Goal: Task Accomplishment & Management: Complete application form

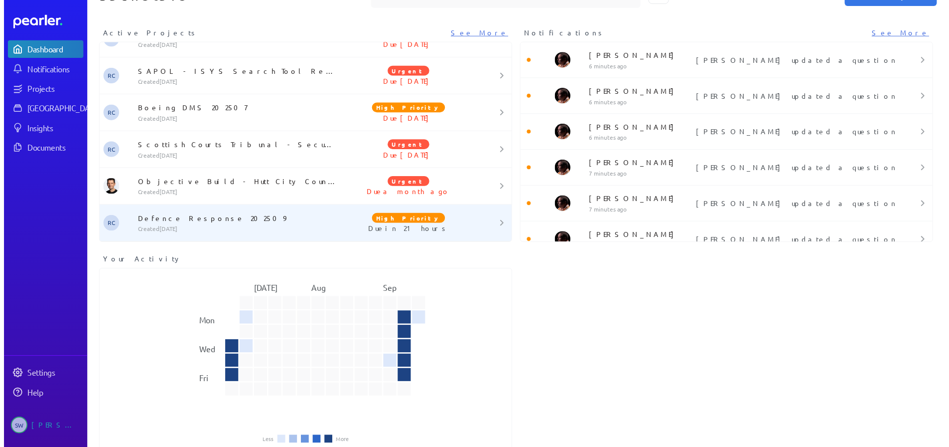
scroll to position [53, 0]
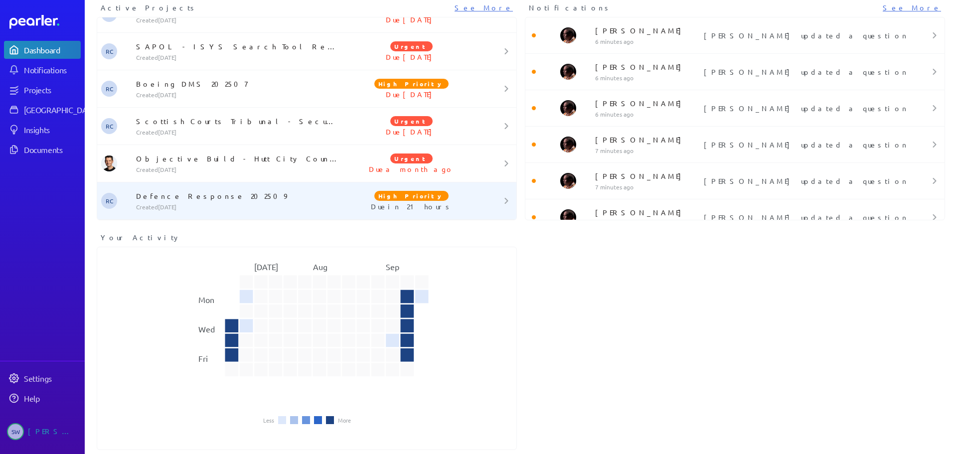
click at [181, 206] on p "Created [DATE]" at bounding box center [239, 207] width 206 height 8
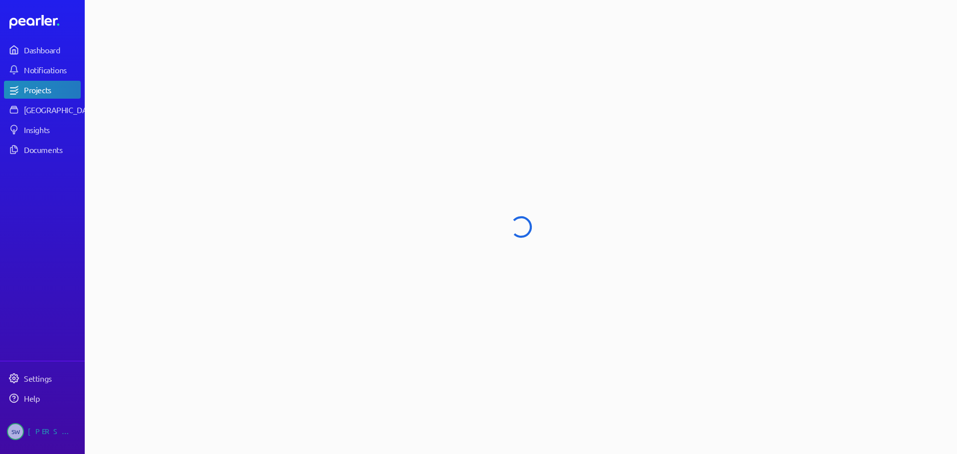
select select "****"
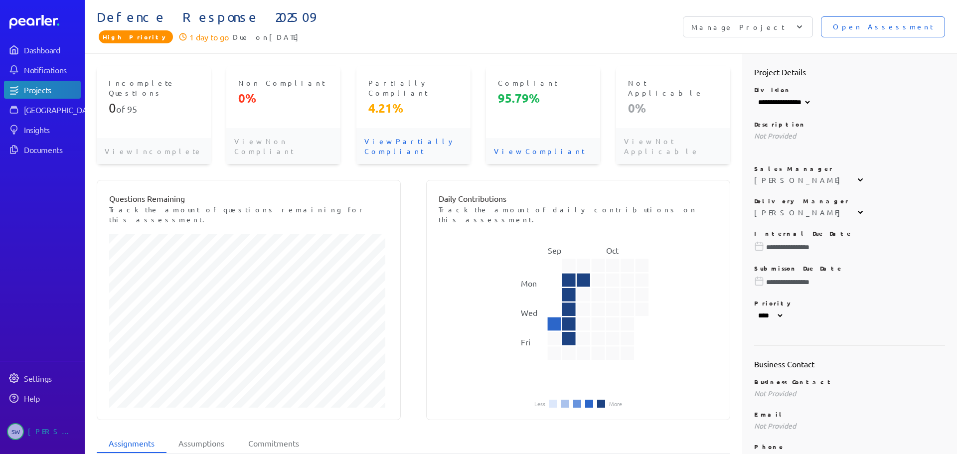
click at [868, 28] on span "Open Assessment" at bounding box center [883, 26] width 100 height 11
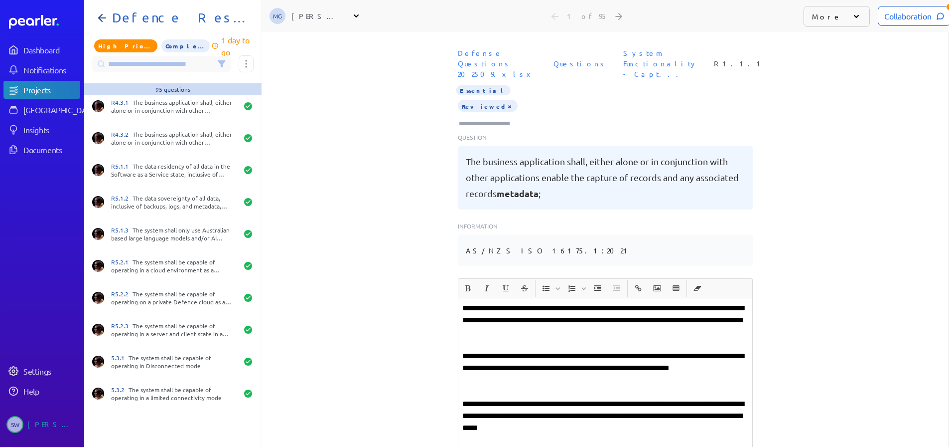
scroll to position [1993, 0]
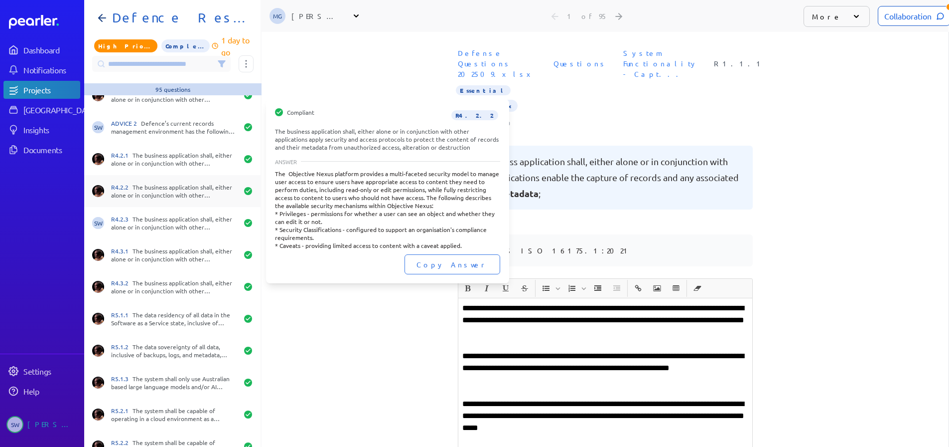
click at [137, 186] on div "R4.2.2 The business application shall, either alone or in conjunction with othe…" at bounding box center [174, 191] width 127 height 16
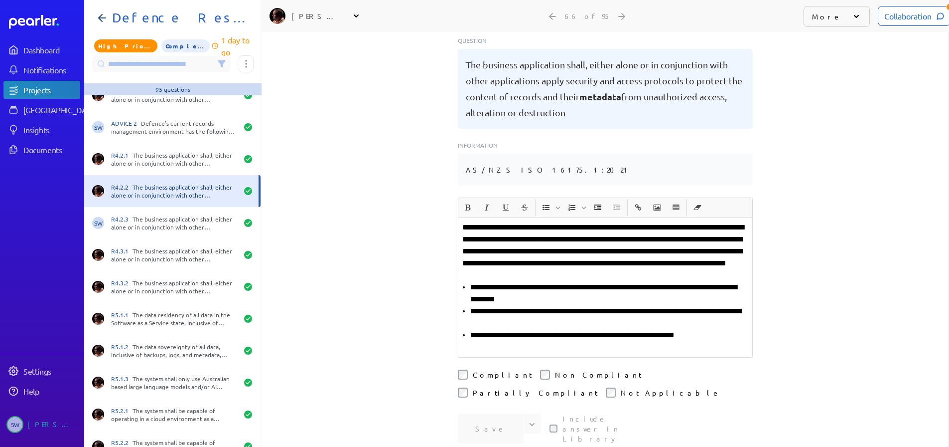
scroll to position [100, 0]
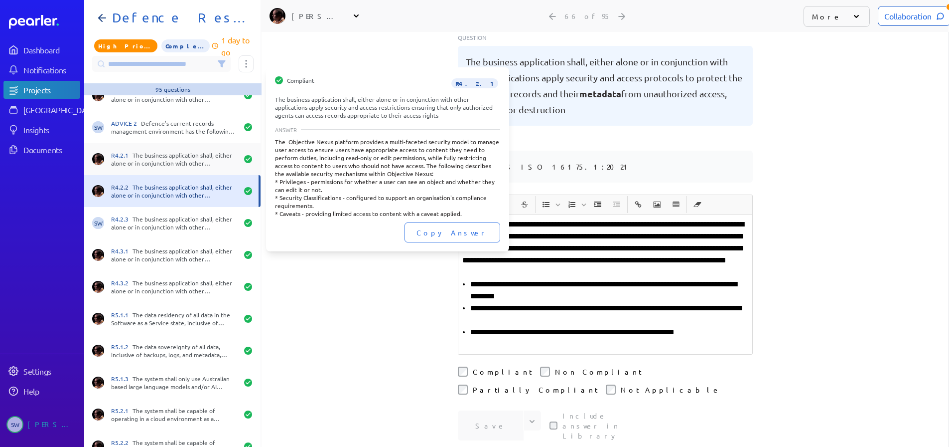
click at [135, 160] on div "R4.2.1 The business application shall, either alone or in conjunction with othe…" at bounding box center [174, 159] width 127 height 16
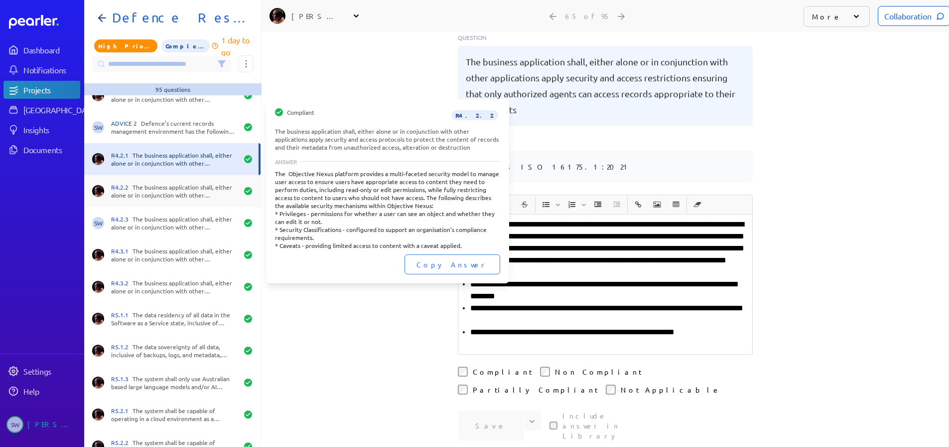
click at [140, 188] on div "R4.2.2 The business application shall, either alone or in conjunction with othe…" at bounding box center [174, 191] width 127 height 16
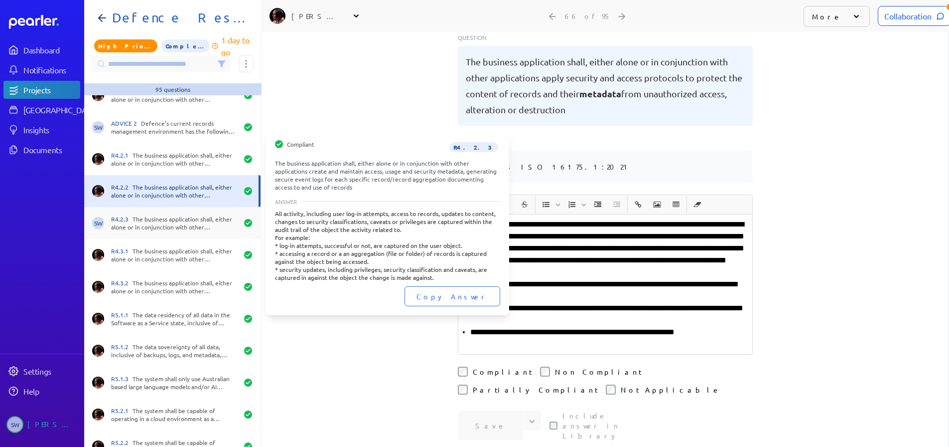
click at [151, 229] on div "R4.2.3 The business application shall, either alone or in conjunction with othe…" at bounding box center [174, 223] width 127 height 16
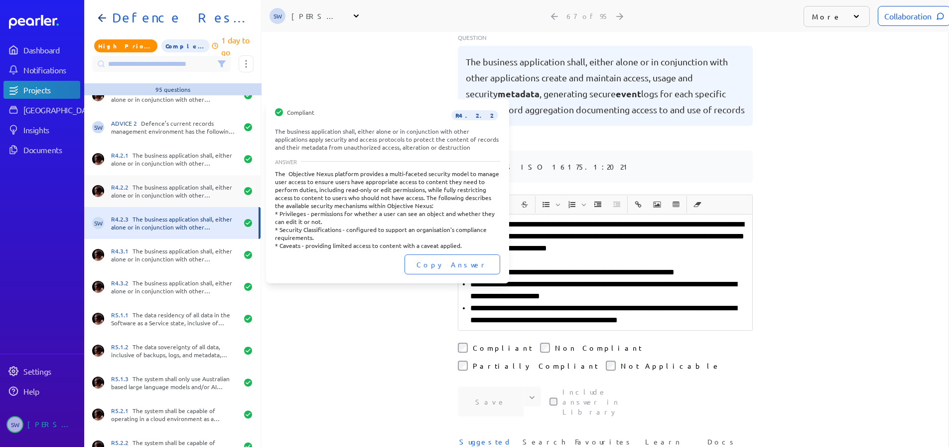
click at [163, 187] on div "R4.2.2 The business application shall, either alone or in conjunction with othe…" at bounding box center [174, 191] width 127 height 16
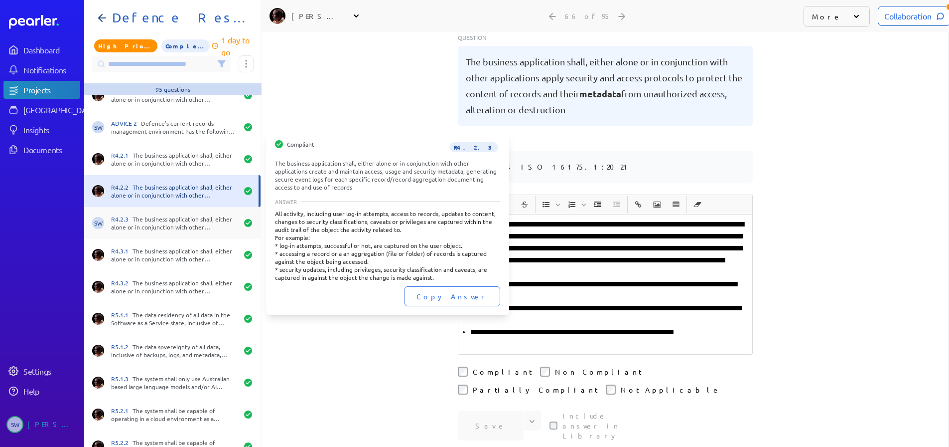
click at [164, 212] on div "SW R4.2.3 The business application shall, either alone or in conjunction with o…" at bounding box center [172, 223] width 176 height 32
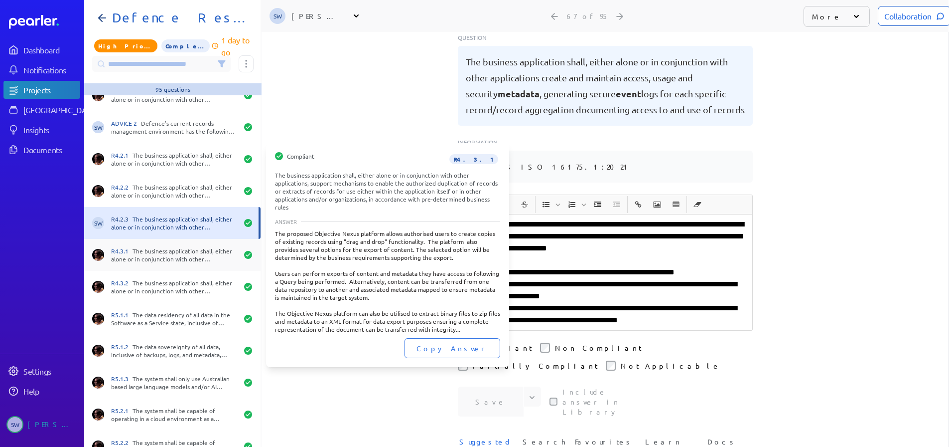
click at [165, 260] on div "R4.3.1 The business application shall, either alone or in conjunction with othe…" at bounding box center [174, 255] width 127 height 16
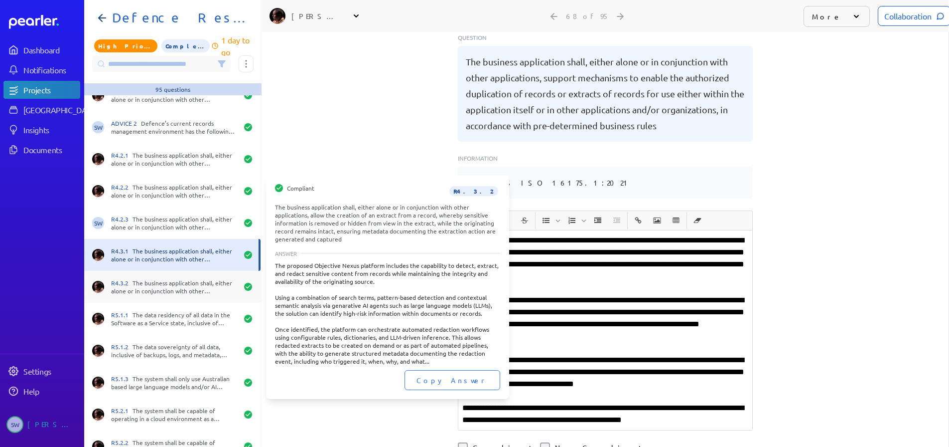
click at [167, 290] on div "R4.3.2 The business application shall, either alone or in conjunction with othe…" at bounding box center [174, 287] width 127 height 16
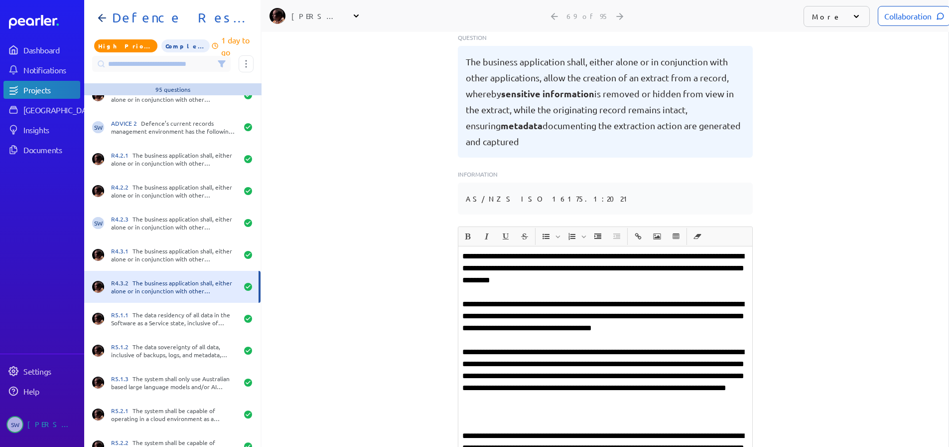
click at [152, 63] on input at bounding box center [161, 64] width 139 height 16
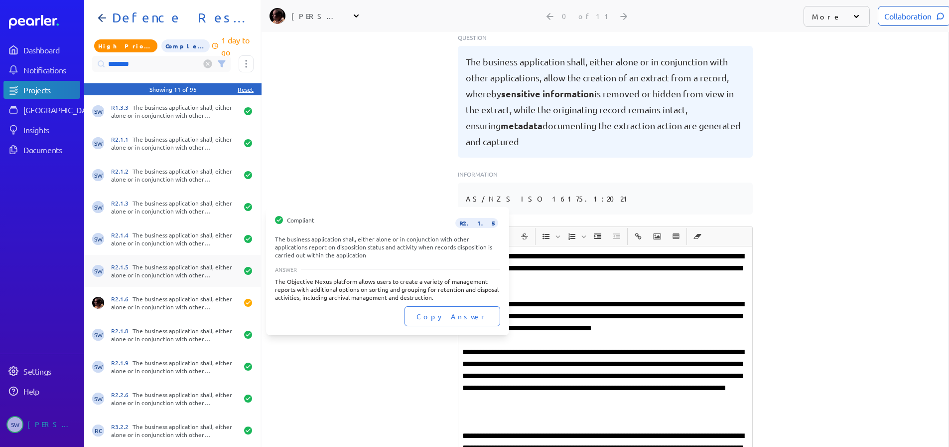
type input "********"
click at [157, 269] on div "R2.1.5 The business application shall, either alone or in conjunction with othe…" at bounding box center [174, 271] width 127 height 16
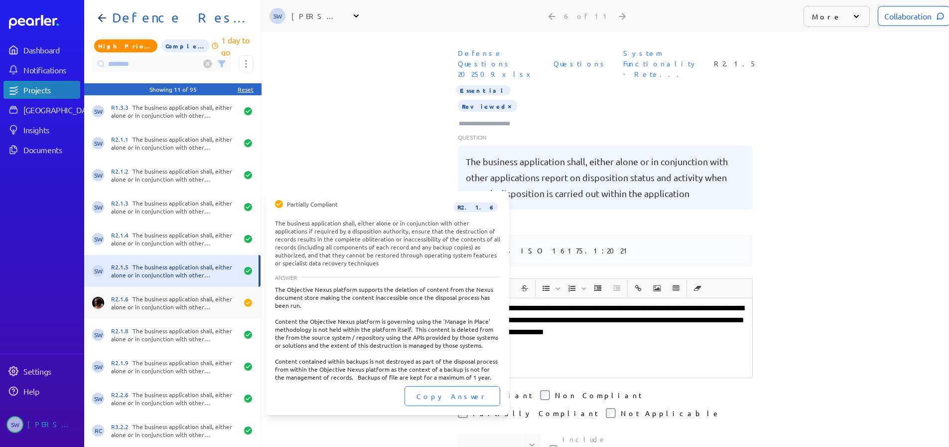
click at [174, 298] on div "R2.1.6 The business application shall, either alone or in conjunction with othe…" at bounding box center [174, 303] width 127 height 16
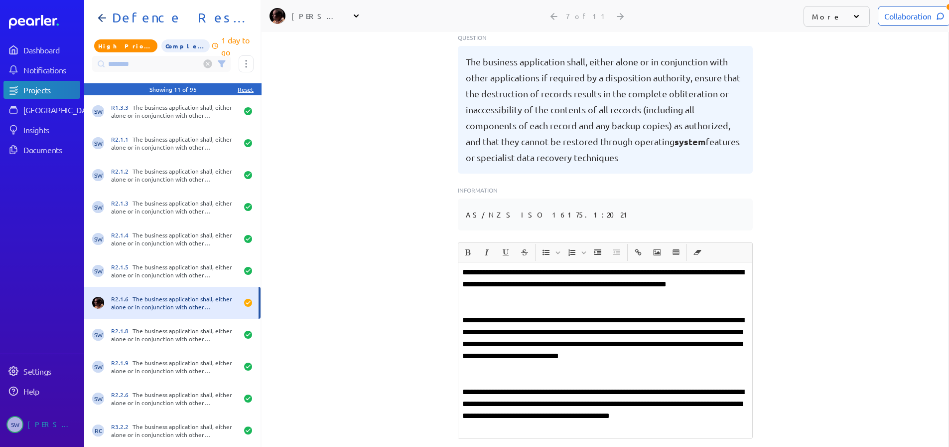
scroll to position [149, 0]
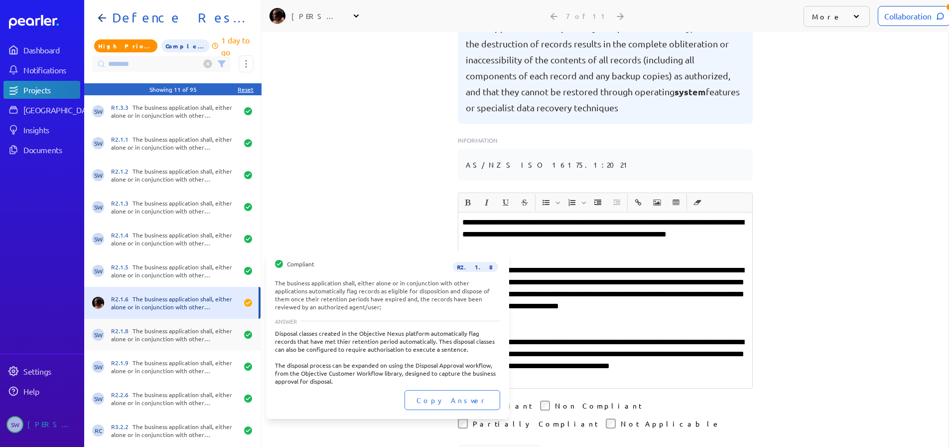
click at [142, 329] on div "R2.1.8 The business application shall, either alone or in conjunction with othe…" at bounding box center [174, 334] width 127 height 16
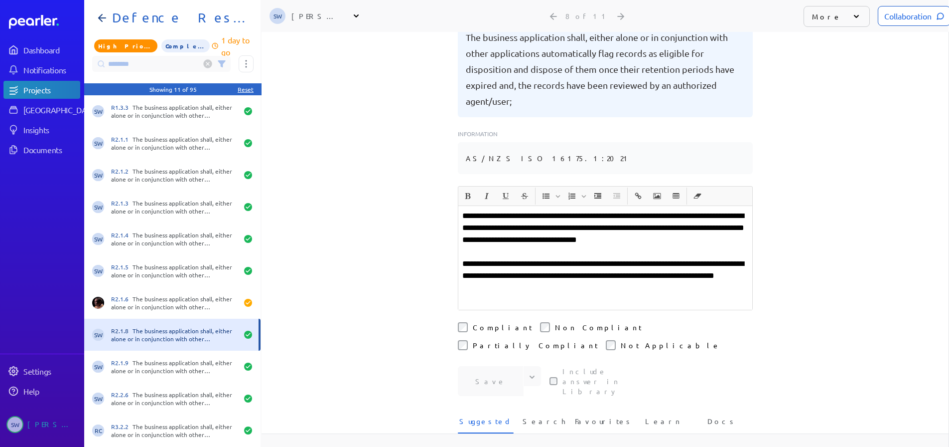
scroll to position [149, 0]
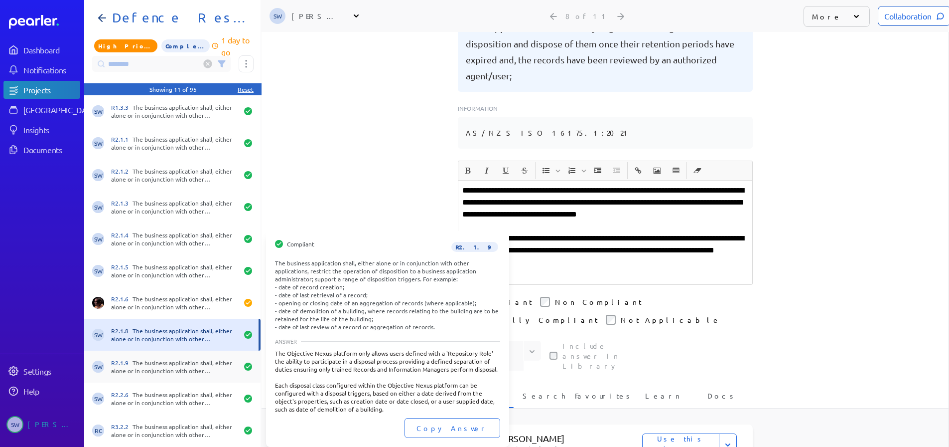
click at [149, 365] on div "R2.1.9 The business application shall, either alone or in conjunction with othe…" at bounding box center [174, 366] width 127 height 16
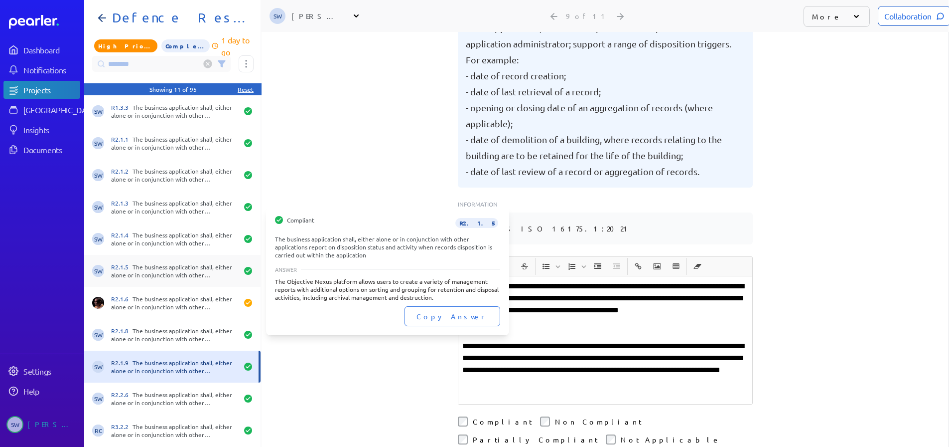
scroll to position [7, 0]
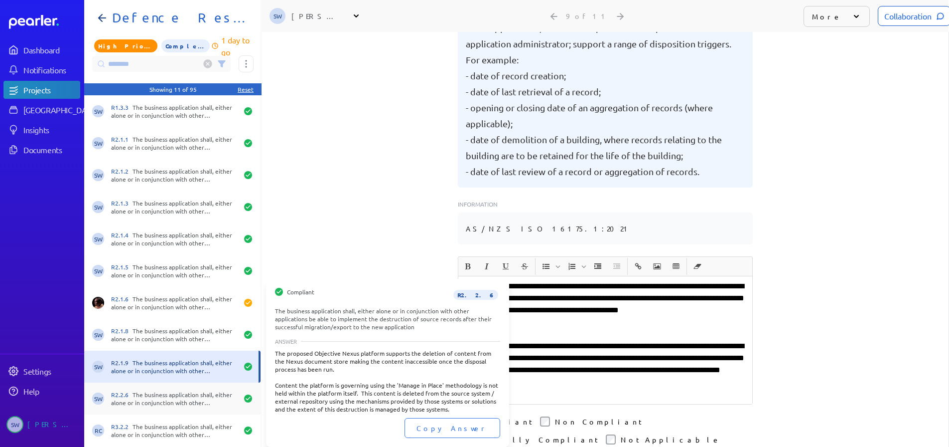
click at [154, 390] on div "R2.2.6 The business application shall, either alone or in conjunction with othe…" at bounding box center [174, 398] width 127 height 16
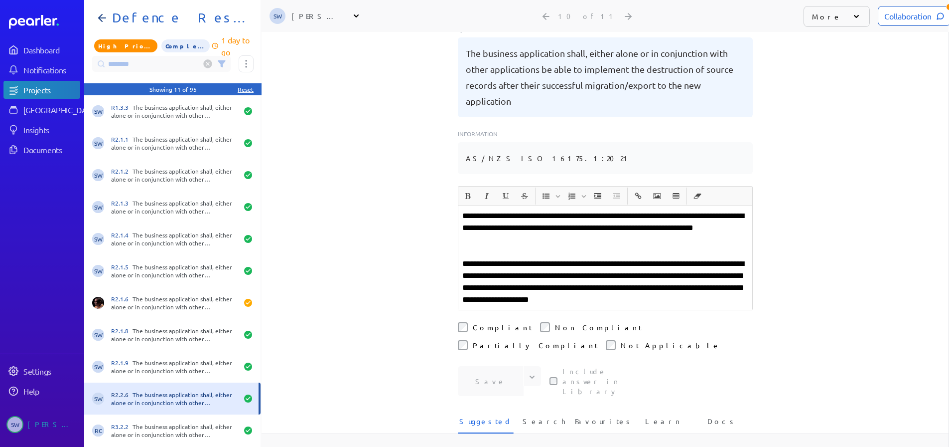
scroll to position [149, 0]
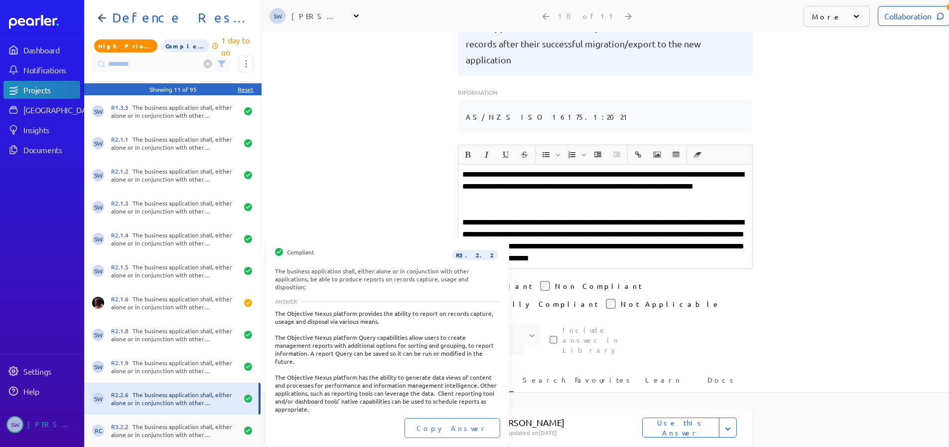
click at [145, 424] on div "R3.2.2 The business application shall, either alone or in conjunction with othe…" at bounding box center [174, 430] width 127 height 16
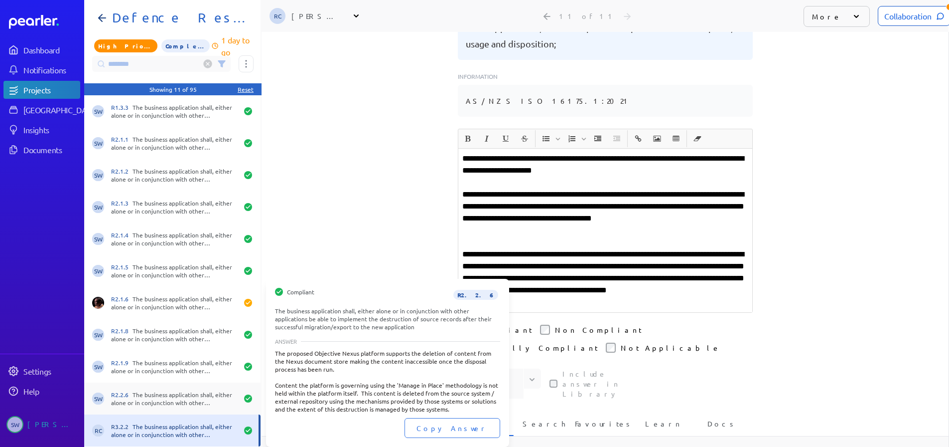
click at [172, 393] on div "R2.2.6 The business application shall, either alone or in conjunction with othe…" at bounding box center [174, 398] width 127 height 16
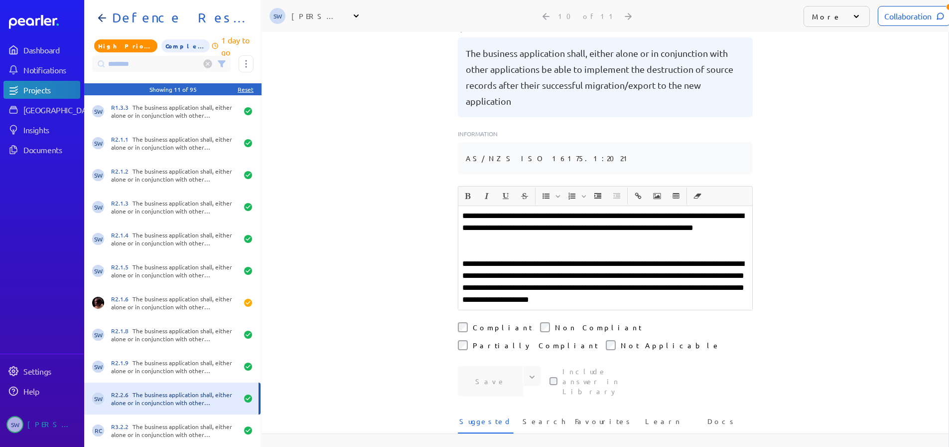
scroll to position [149, 0]
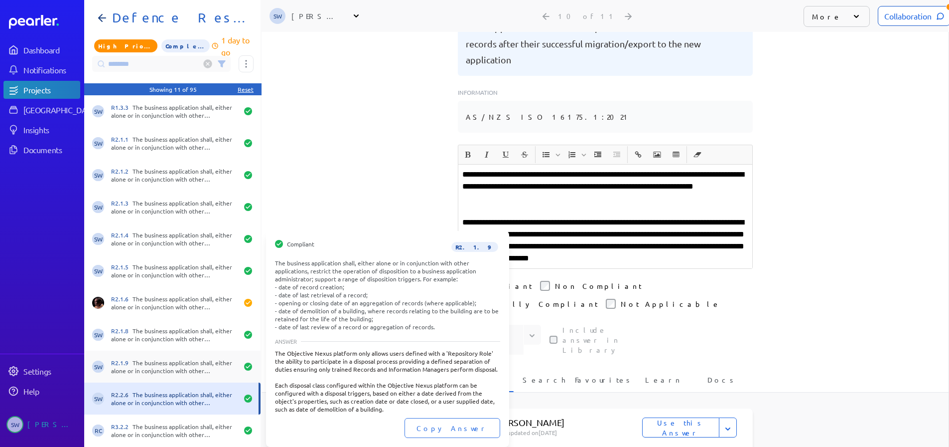
click at [164, 361] on div "R2.1.9 The business application shall, either alone or in conjunction with othe…" at bounding box center [174, 366] width 127 height 16
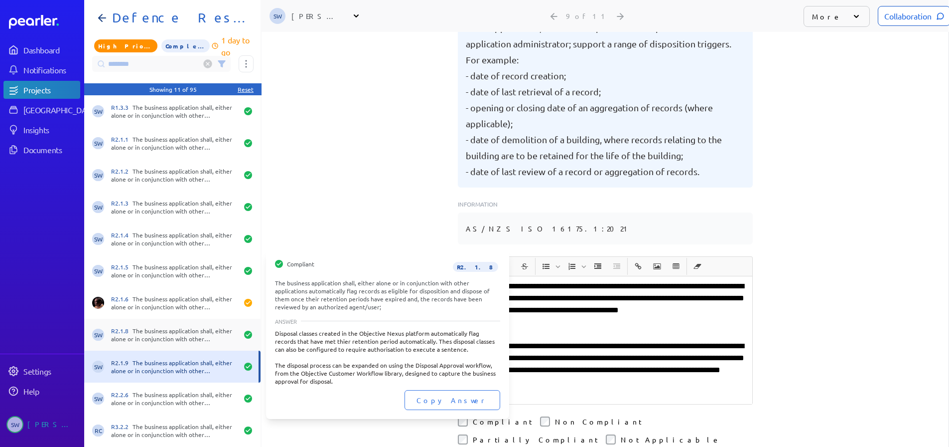
click at [172, 340] on div "R2.1.8 The business application shall, either alone or in conjunction with othe…" at bounding box center [174, 334] width 127 height 16
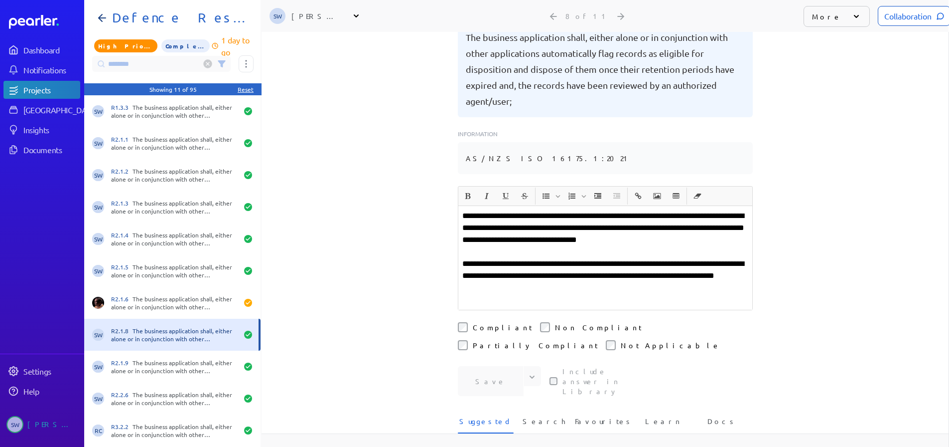
scroll to position [149, 0]
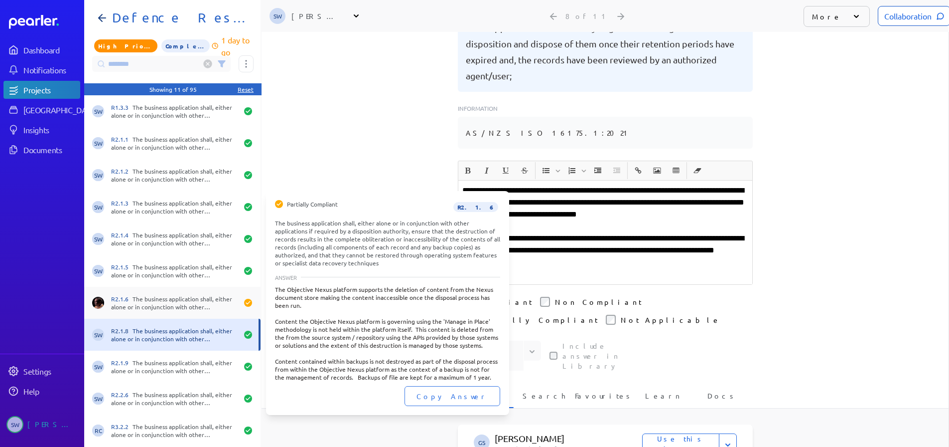
click at [155, 310] on div "R2.1.6 The business application shall, either alone or in conjunction with othe…" at bounding box center [172, 303] width 176 height 32
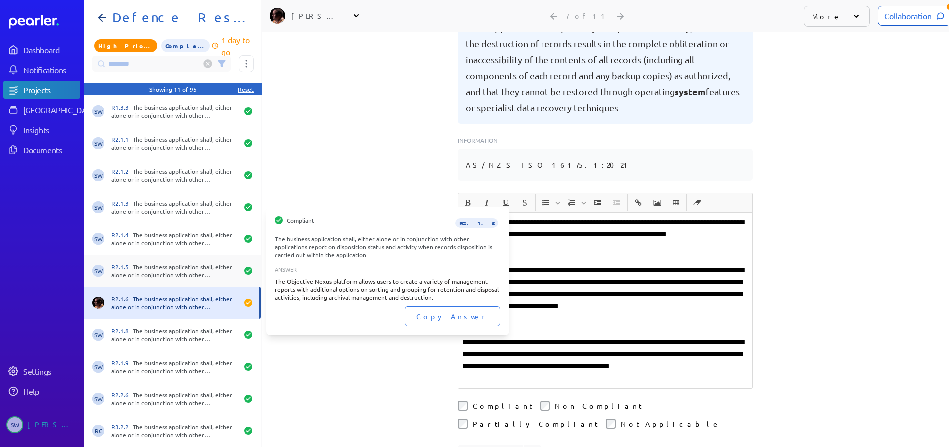
click at [163, 272] on div "R2.1.5 The business application shall, either alone or in conjunction with othe…" at bounding box center [174, 271] width 127 height 16
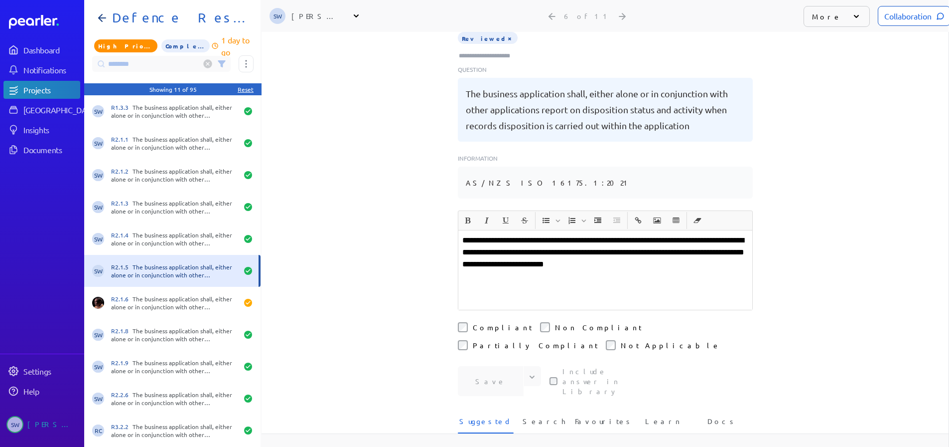
scroll to position [149, 0]
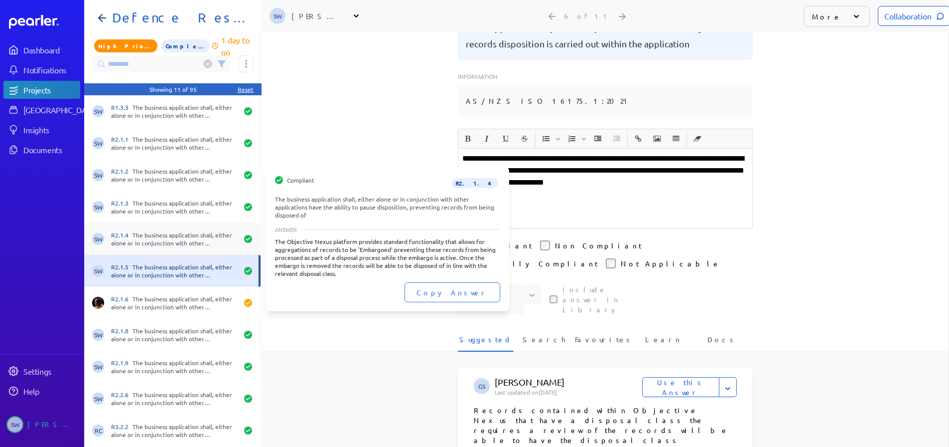
click at [170, 239] on div "R2.1.4 The business application shall, either alone or in conjunction with othe…" at bounding box center [174, 239] width 127 height 16
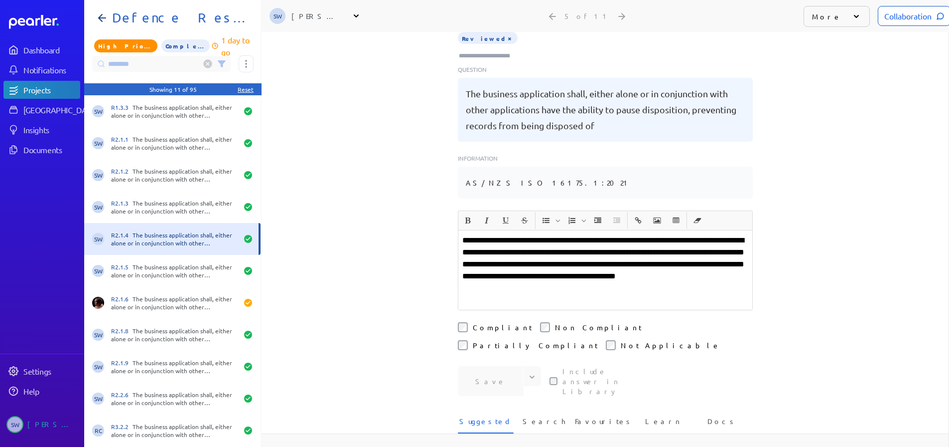
scroll to position [149, 0]
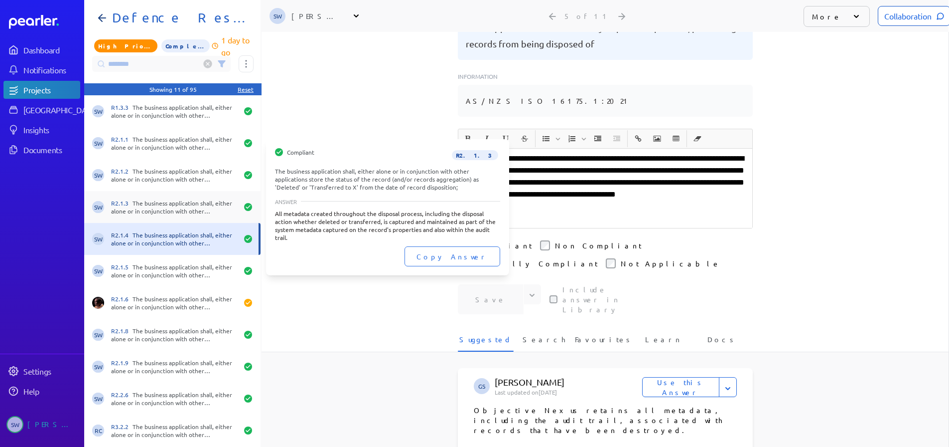
click at [168, 198] on div "SW R2.1.3 The business application shall, either alone or in conjunction with o…" at bounding box center [172, 207] width 176 height 32
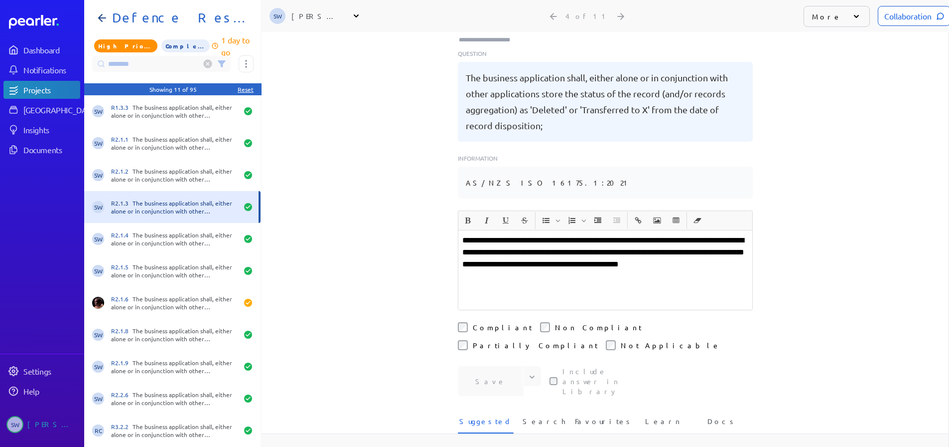
scroll to position [149, 0]
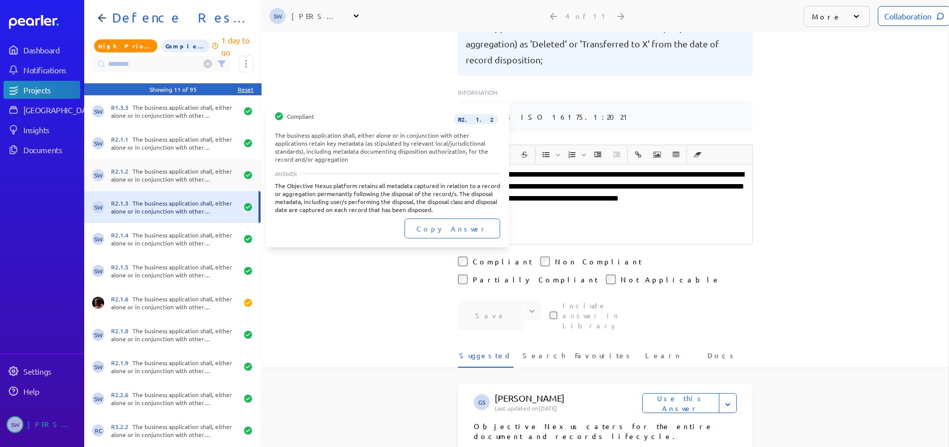
click at [168, 178] on div "R2.1.2 The business application shall, either alone or in conjunction with othe…" at bounding box center [174, 175] width 127 height 16
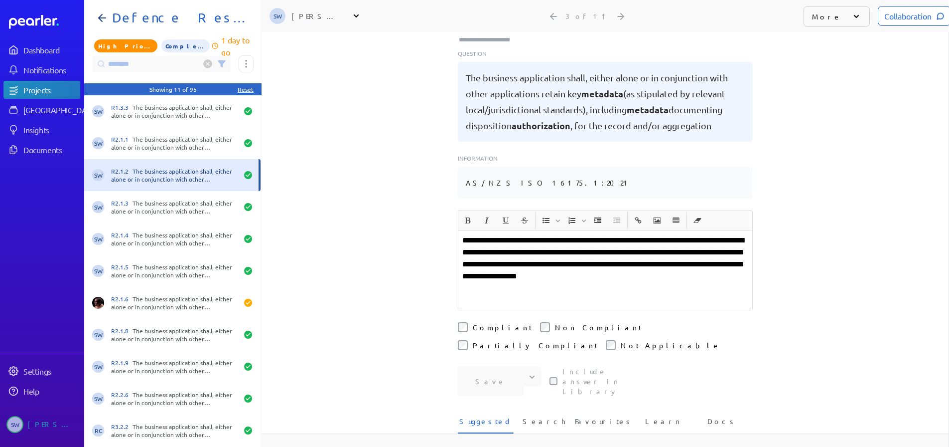
scroll to position [149, 0]
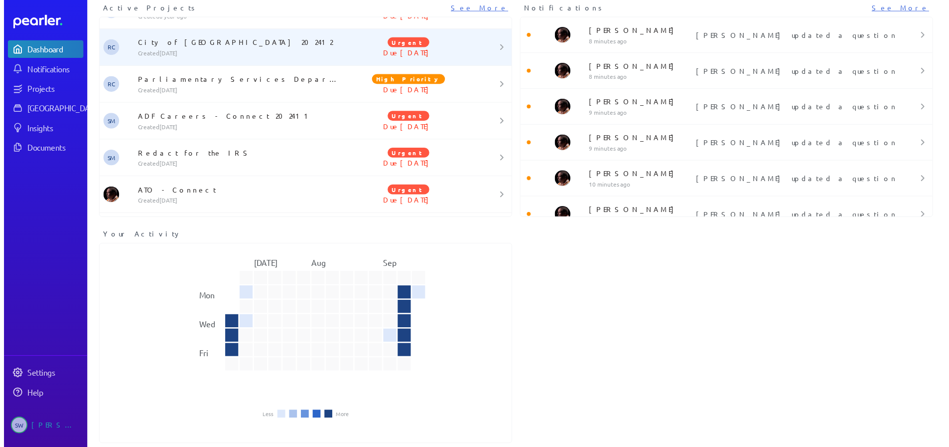
scroll to position [508, 0]
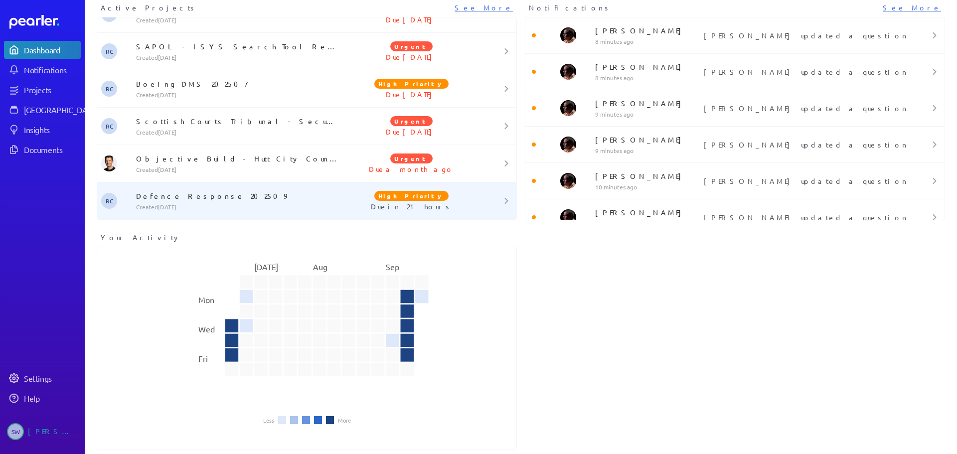
click at [163, 204] on p "Created [DATE]" at bounding box center [239, 207] width 206 height 8
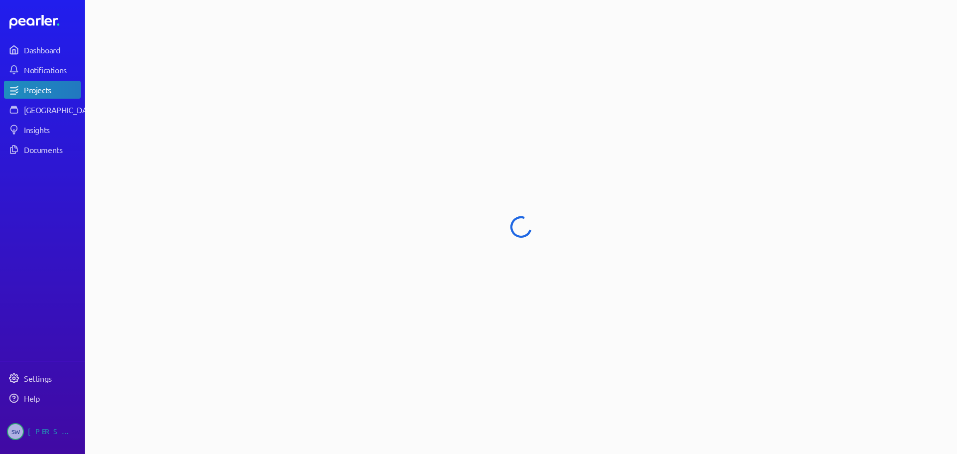
select select "****"
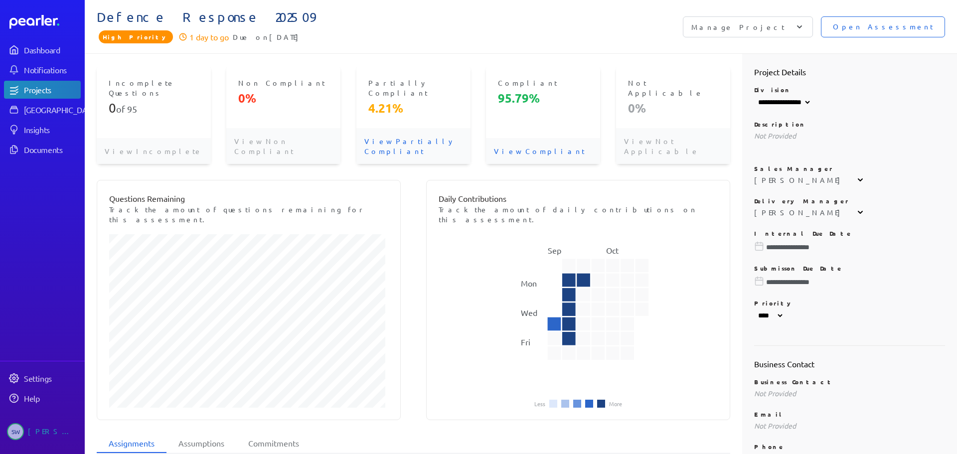
click at [881, 23] on span "Open Assessment" at bounding box center [883, 26] width 100 height 11
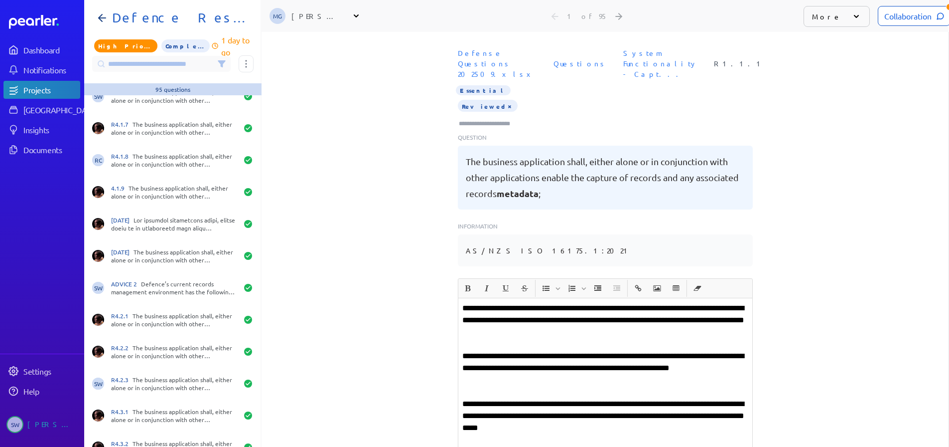
scroll to position [1844, 0]
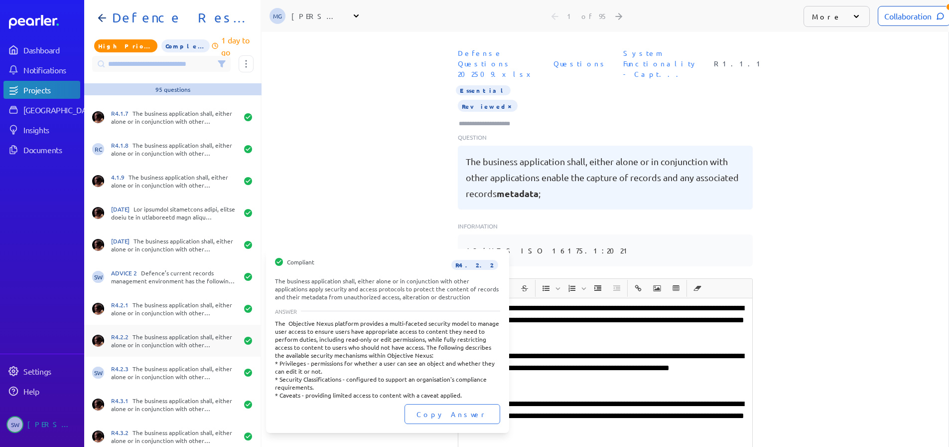
click at [154, 333] on div "R4.2.2 The business application shall, either alone or in conjunction with othe…" at bounding box center [174, 340] width 127 height 16
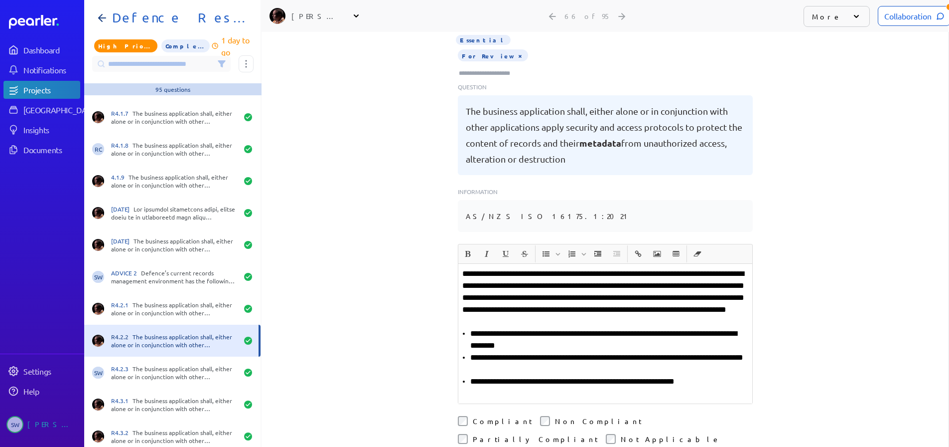
scroll to position [50, 0]
click at [889, 18] on div "Collaboration" at bounding box center [914, 16] width 73 height 20
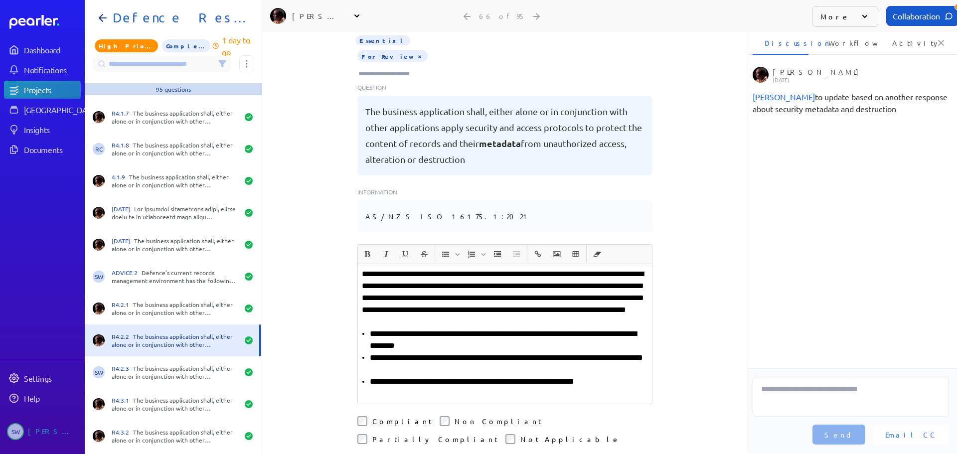
scroll to position [0, 3]
click at [591, 388] on p at bounding box center [505, 394] width 286 height 12
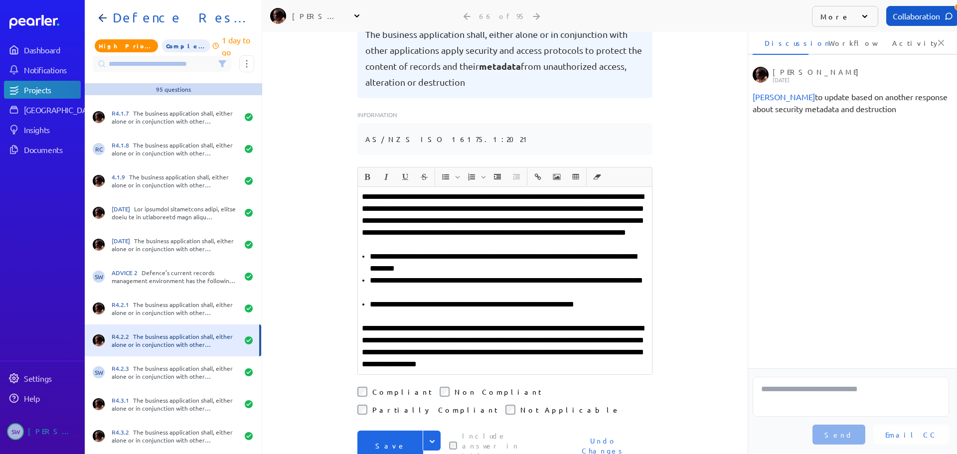
scroll to position [199, 0]
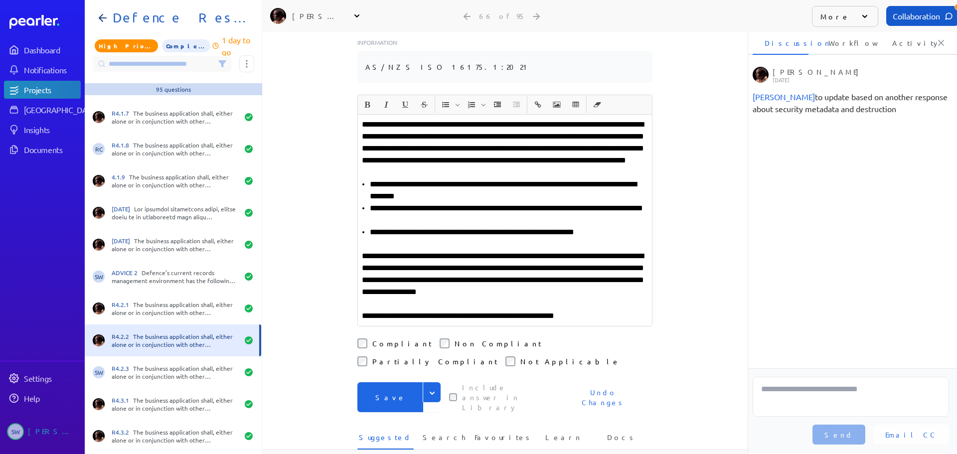
click at [596, 310] on p "**********" at bounding box center [505, 316] width 286 height 12
click at [606, 310] on p "**********" at bounding box center [505, 316] width 286 height 12
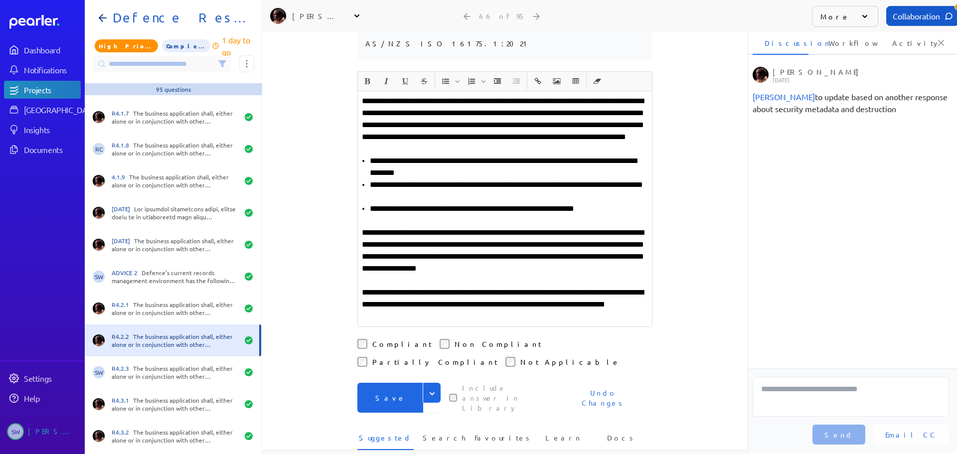
scroll to position [249, 0]
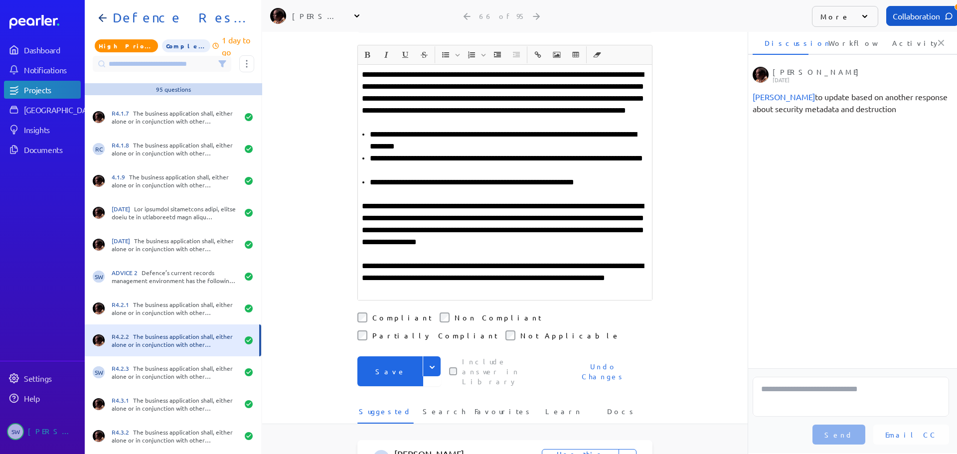
click at [393, 356] on button "Save" at bounding box center [390, 371] width 66 height 30
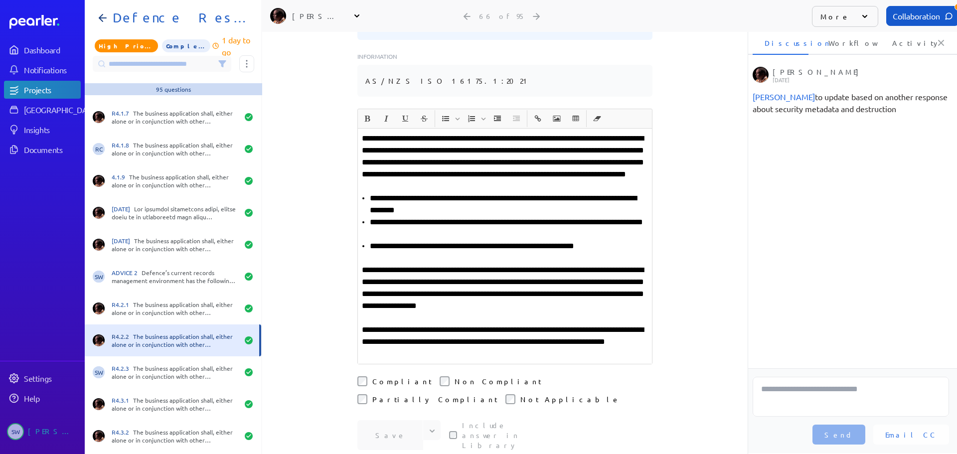
scroll to position [199, 0]
